Goal: Task Accomplishment & Management: Manage account settings

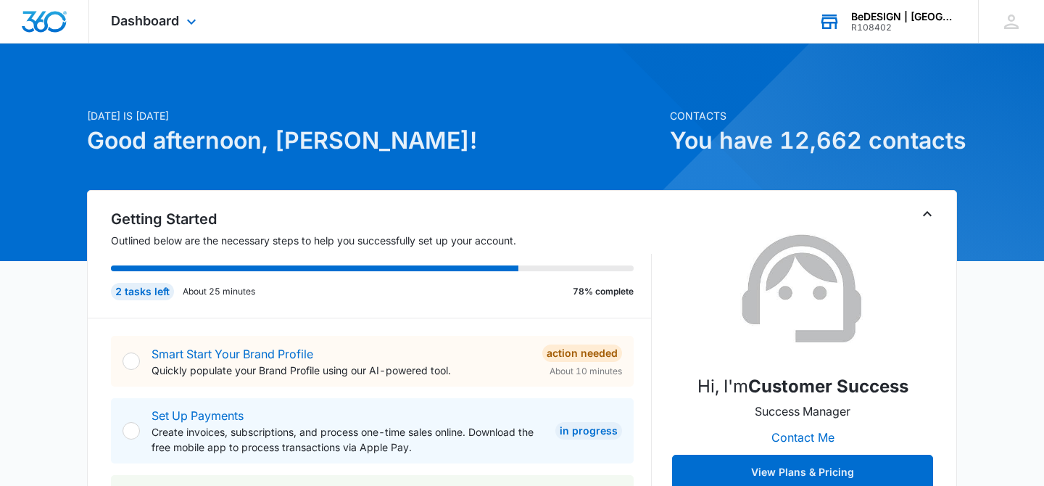
click at [901, 22] on div "R108402" at bounding box center [904, 27] width 106 height 10
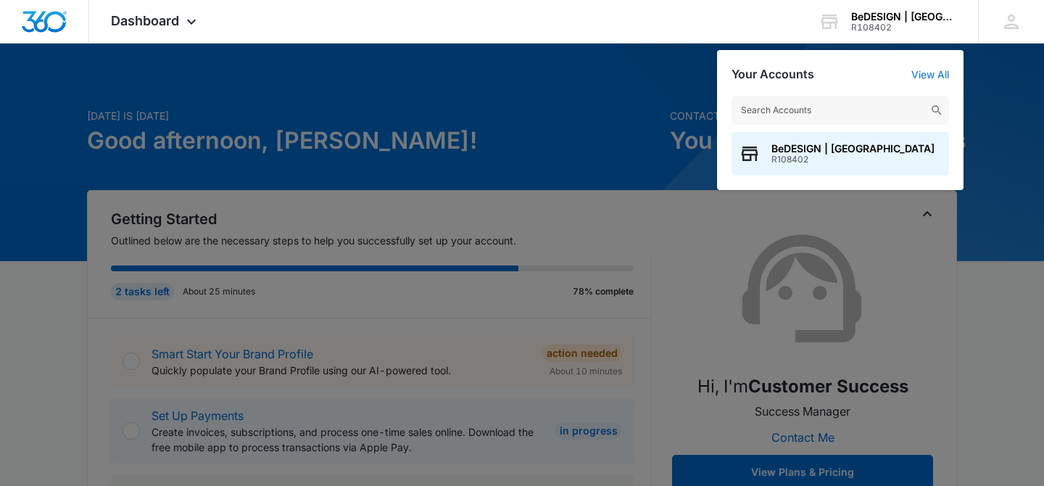
click at [545, 107] on div at bounding box center [522, 243] width 1044 height 486
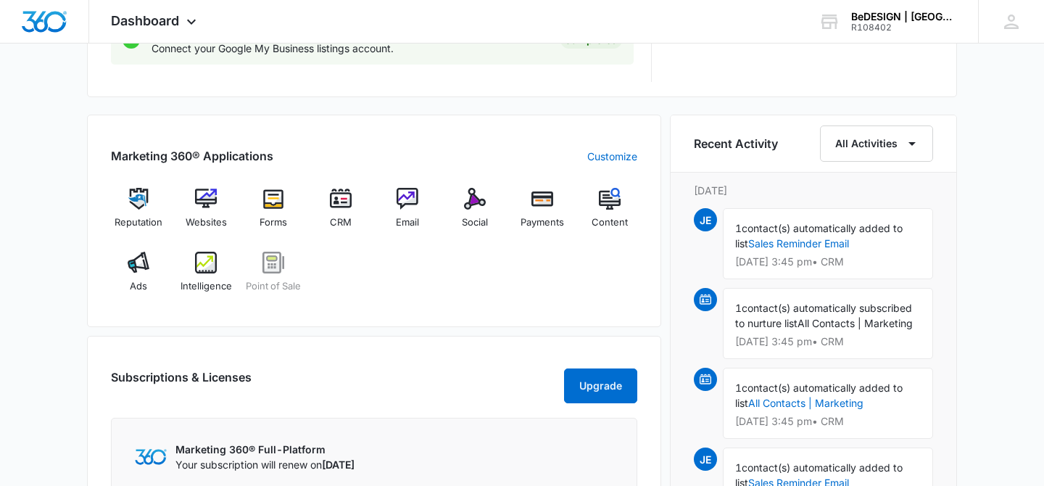
scroll to position [822, 0]
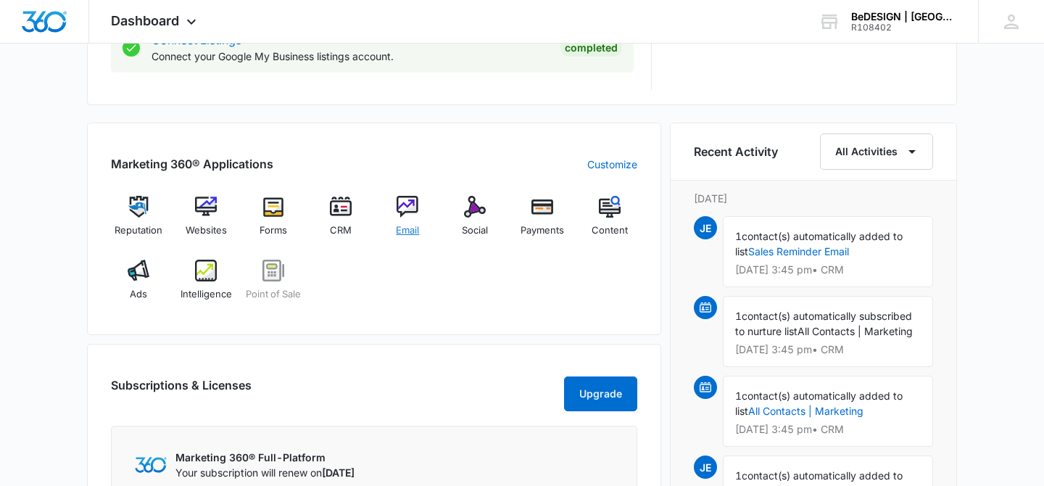
click at [418, 215] on img at bounding box center [408, 207] width 22 height 22
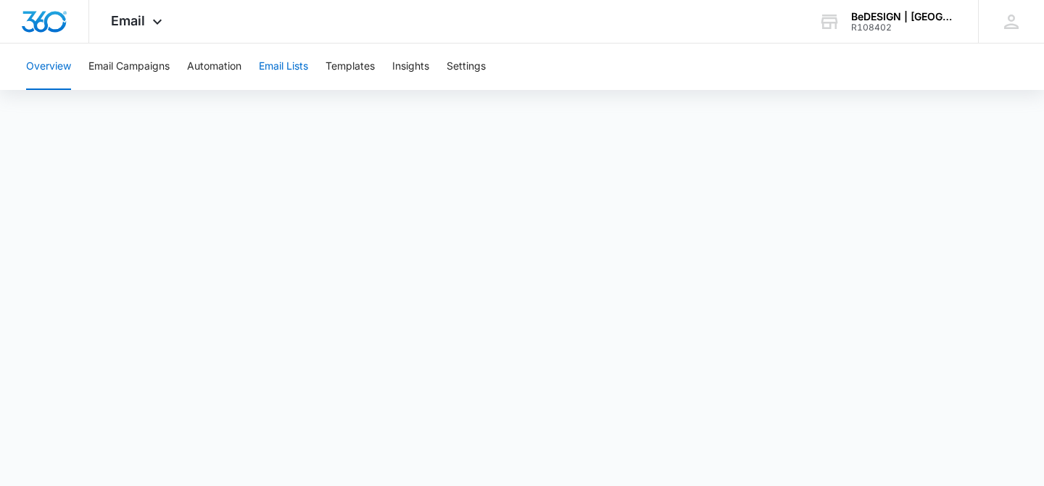
click at [276, 71] on button "Email Lists" at bounding box center [283, 67] width 49 height 46
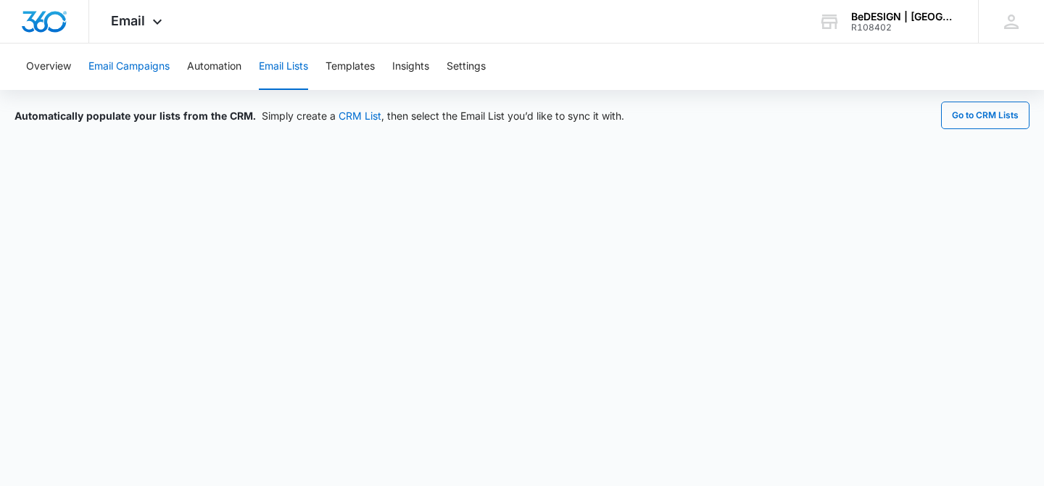
click at [135, 64] on button "Email Campaigns" at bounding box center [128, 67] width 81 height 46
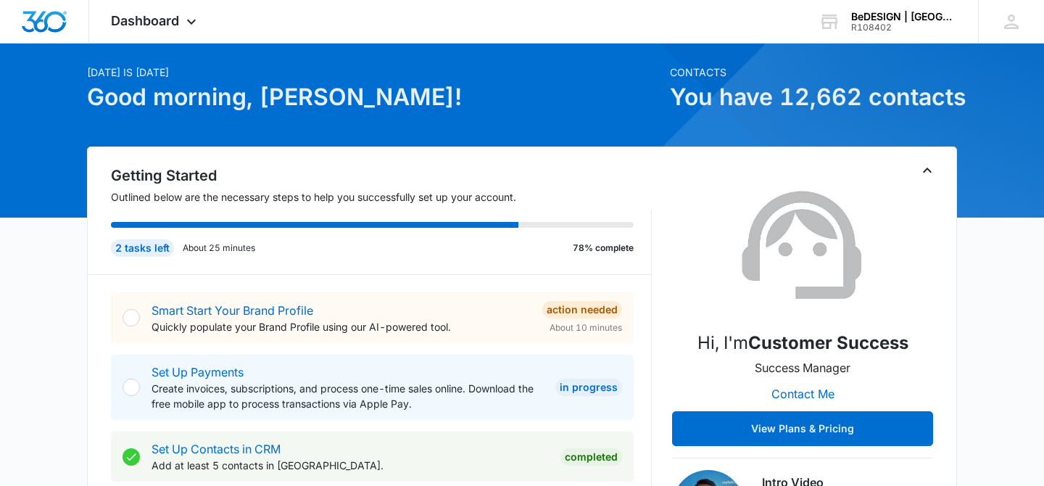
scroll to position [46, 0]
